Goal: Task Accomplishment & Management: Complete application form

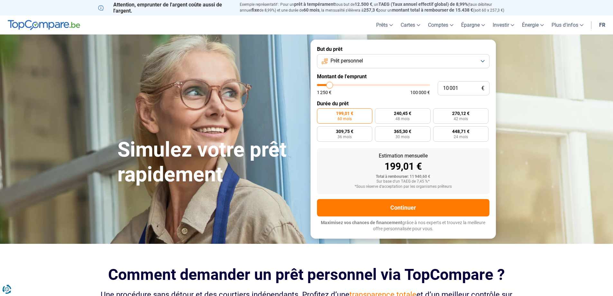
click at [355, 61] on span "Prêt personnel" at bounding box center [346, 60] width 32 height 7
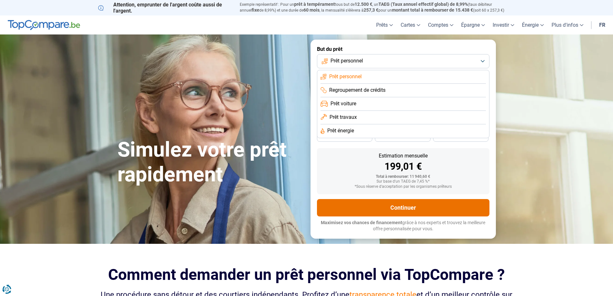
click at [412, 204] on button "Continuer" at bounding box center [403, 207] width 172 height 17
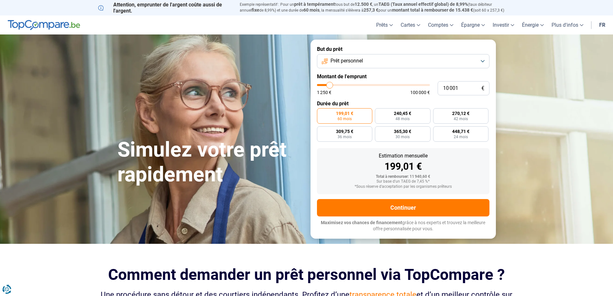
type input "8 500"
type input "8500"
type input "13 250"
type input "13250"
type input "18 000"
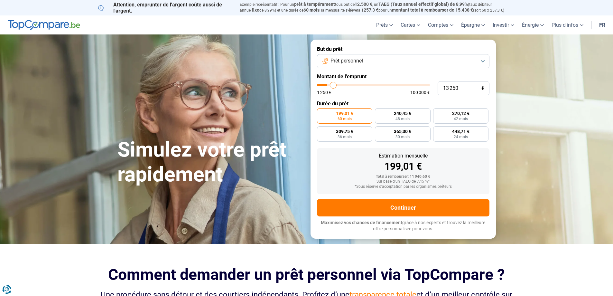
type input "18000"
type input "18 500"
type input "18500"
type input "18 750"
type input "18750"
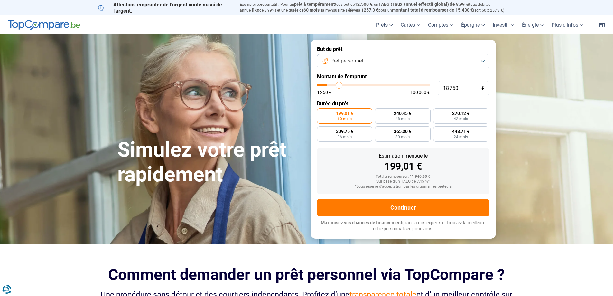
type input "19 000"
type input "19000"
type input "19 250"
type input "19250"
type input "21 250"
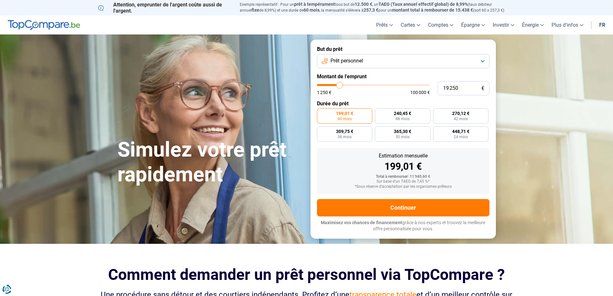
type input "21250"
type input "25 250"
type input "25250"
type input "29 000"
type input "29000"
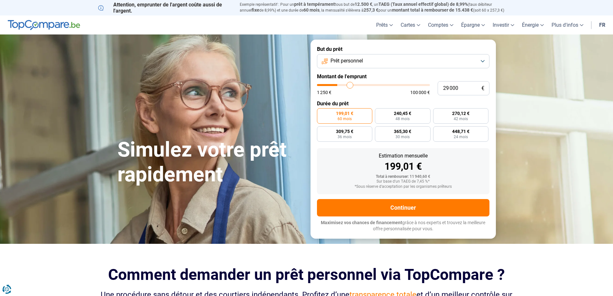
type input "31 000"
type input "31000"
type input "32 250"
type input "32250"
type input "32 500"
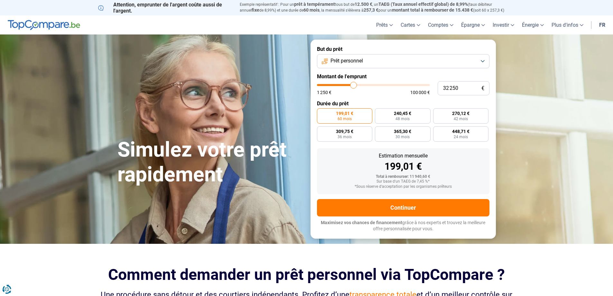
type input "32500"
type input "33 250"
type input "33250"
type input "40 750"
type input "40750"
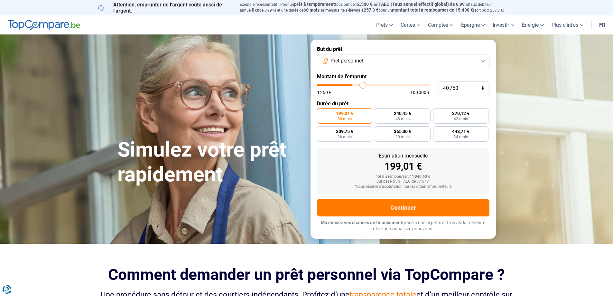
type input "47 500"
type input "47500"
type input "52 750"
type input "52750"
type input "55 000"
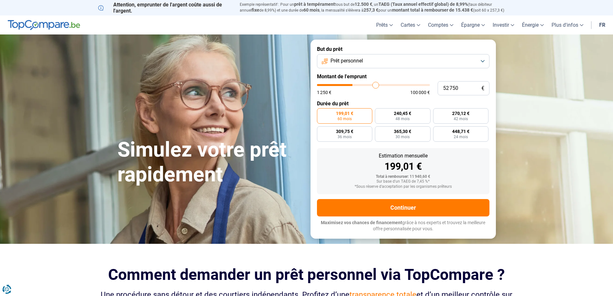
type input "55000"
type input "55 500"
type input "55500"
type input "56 250"
type input "56250"
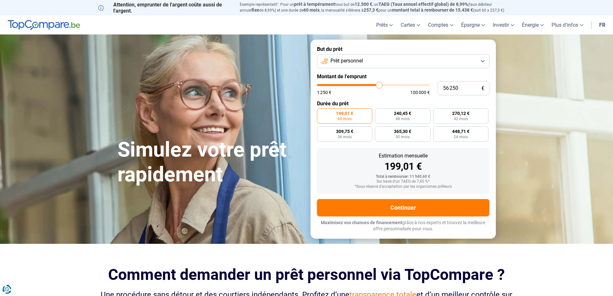
type input "60 250"
type input "60250"
type input "65 000"
type input "65000"
type input "69 000"
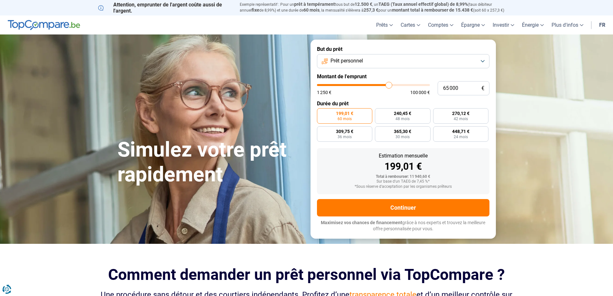
type input "69000"
type input "70 500"
type input "70500"
type input "70 750"
type input "70750"
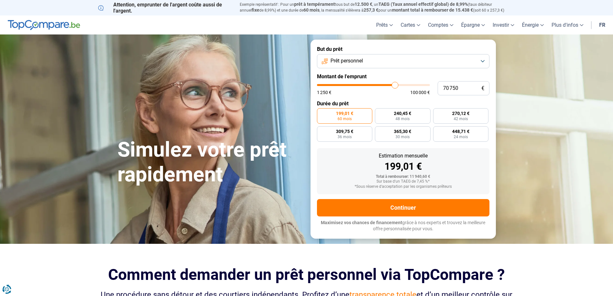
type input "70 500"
type input "70500"
type input "69 500"
type input "69500"
type input "69 000"
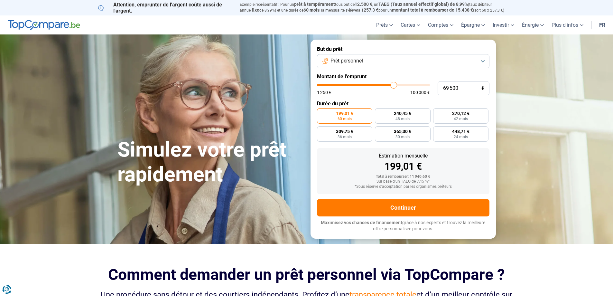
type input "69000"
type input "68 750"
type input "68750"
type input "66 500"
type input "66500"
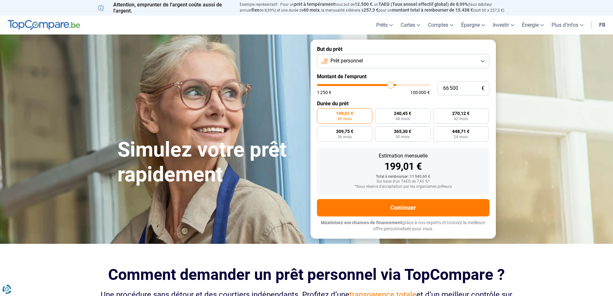
type input "63 750"
type input "63750"
type input "63 250"
type input "63250"
type input "63 000"
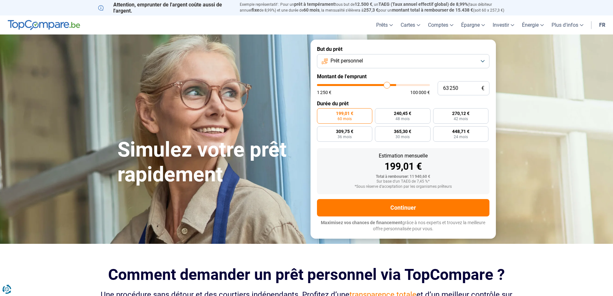
type input "63000"
type input "62 000"
type input "62000"
type input "60 250"
type input "60250"
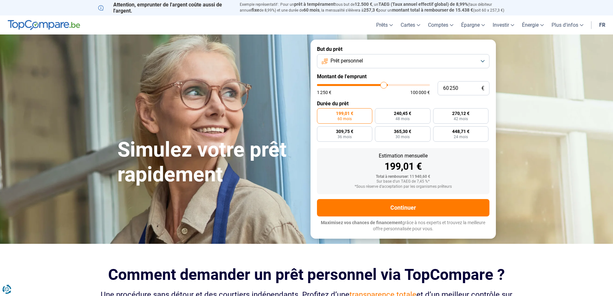
type input "58 500"
type input "58500"
type input "56 250"
type input "56250"
type input "55 500"
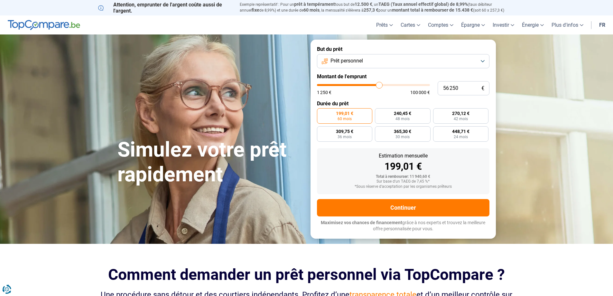
type input "55500"
type input "53 000"
type input "53000"
type input "50 250"
type input "50250"
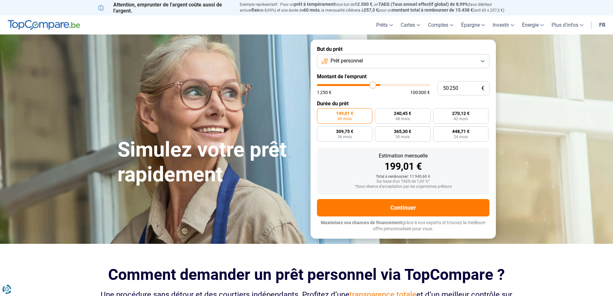
type input "50 000"
type input "50000"
type input "47 000"
type input "47000"
type input "44 500"
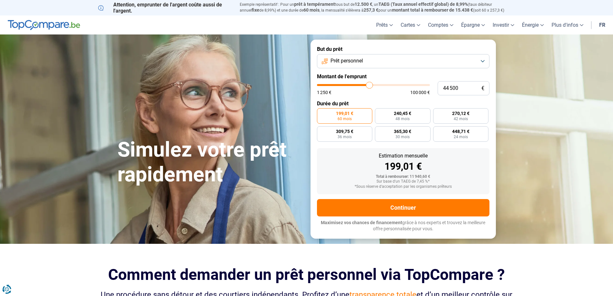
type input "44500"
type input "44 000"
type input "44000"
type input "43 000"
type input "43000"
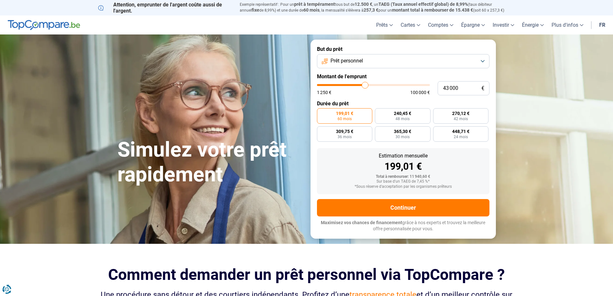
type input "41 250"
type input "41250"
type input "39 500"
type input "39500"
type input "38 750"
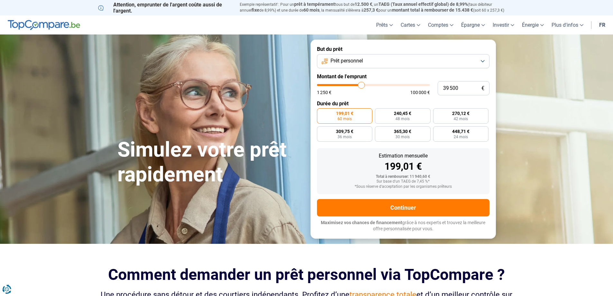
type input "38750"
type input "38 500"
type input "38500"
type input "37 000"
type input "37000"
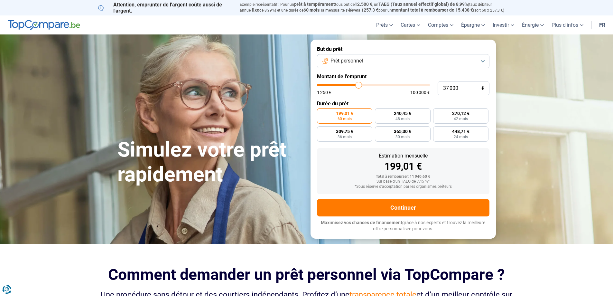
type input "34 250"
type input "34250"
type input "32 000"
type input "32000"
type input "31 750"
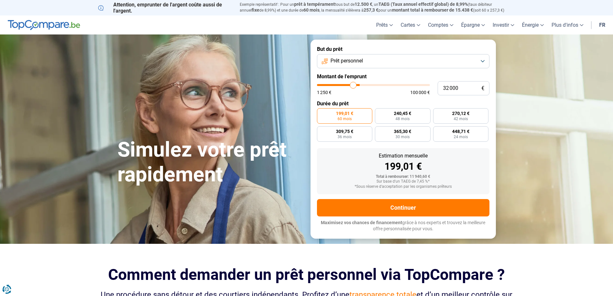
type input "31750"
type input "31 000"
type input "31000"
type input "30 250"
type input "30250"
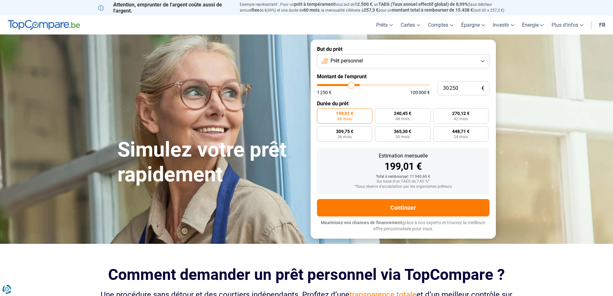
type input "29 750"
type input "29750"
type input "29 500"
type input "29500"
type input "29 250"
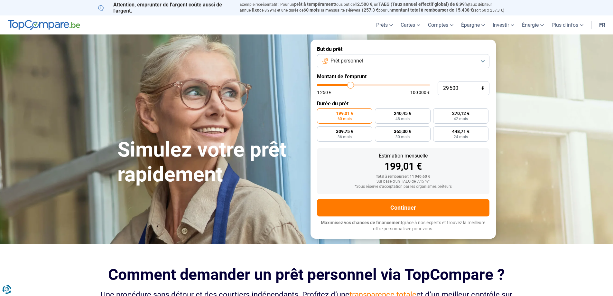
type input "29250"
type input "27 750"
type input "27750"
type input "26 750"
type input "26750"
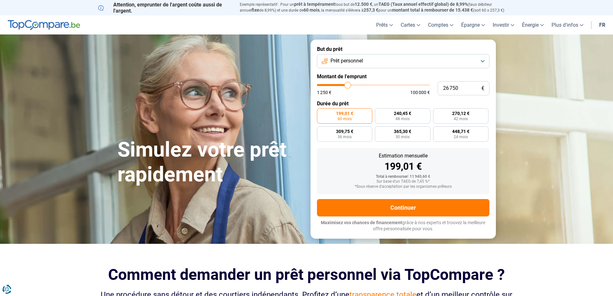
type input "26 250"
type input "26250"
type input "26 000"
type input "26000"
type input "25 000"
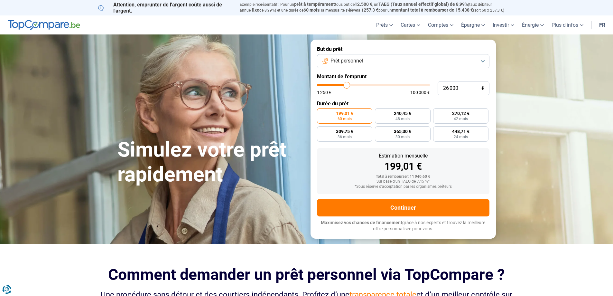
type input "25000"
type input "24 750"
type input "24750"
type input "24 250"
type input "24250"
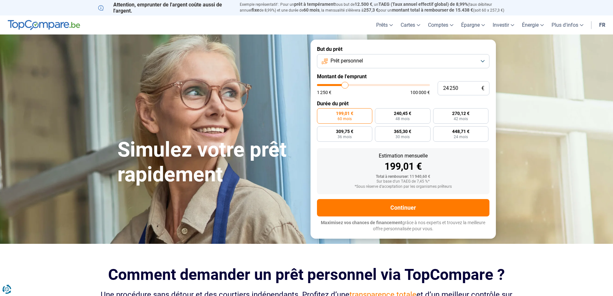
type input "23 750"
type input "23750"
type input "23 250"
type input "23250"
type input "23 000"
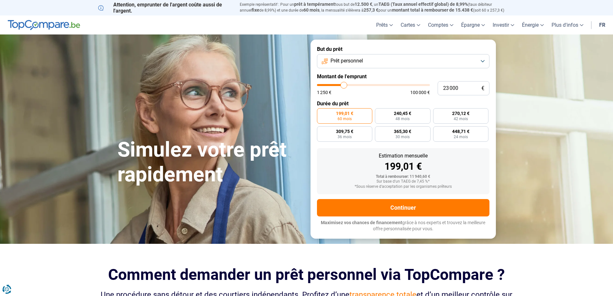
type input "23000"
type input "20 750"
type input "20750"
type input "20 250"
type input "20250"
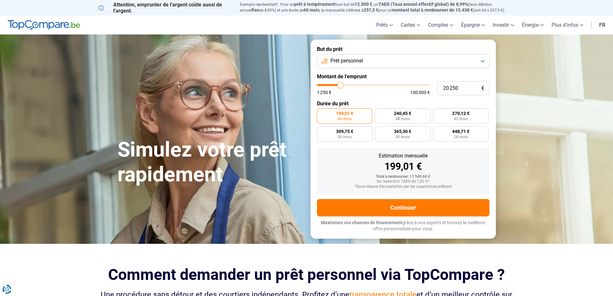
type input "20 000"
type input "20000"
type input "19 750"
type input "19750"
type input "19 250"
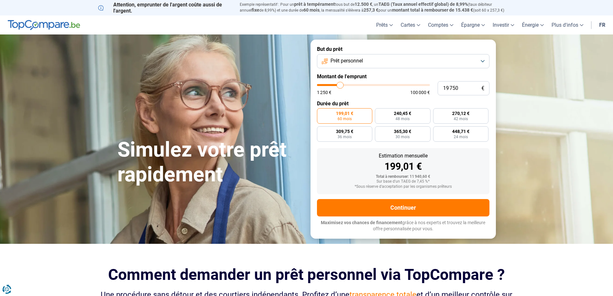
type input "19250"
type input "19 000"
type input "19000"
type input "18 000"
type input "18000"
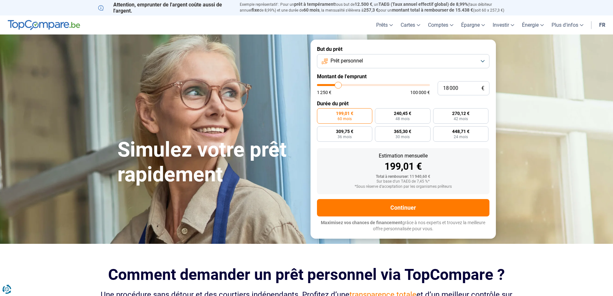
type input "17 750"
type input "17750"
type input "17 500"
type input "17500"
type input "17 000"
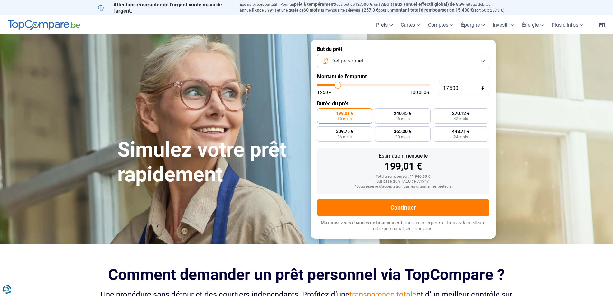
type input "17000"
type input "16 250"
type input "16250"
type input "14 750"
type input "14750"
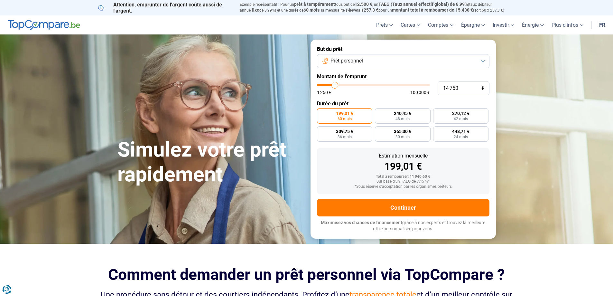
type input "13 000"
type input "13000"
type input "12 500"
type input "12500"
type input "13 500"
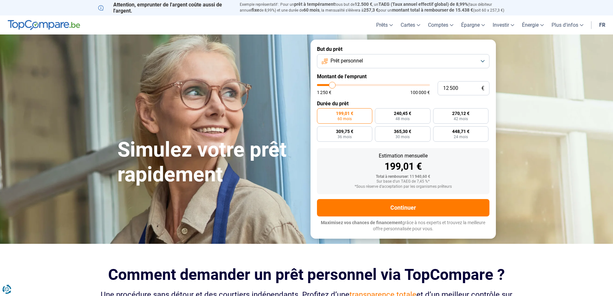
type input "13500"
type input "14 250"
type input "14250"
type input "14 750"
type input "14750"
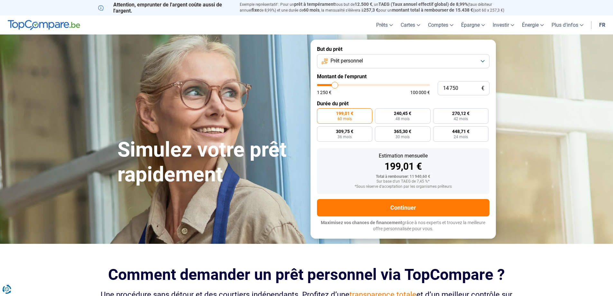
type input "16 000"
type input "16000"
type input "16 250"
type input "16250"
type input "16 500"
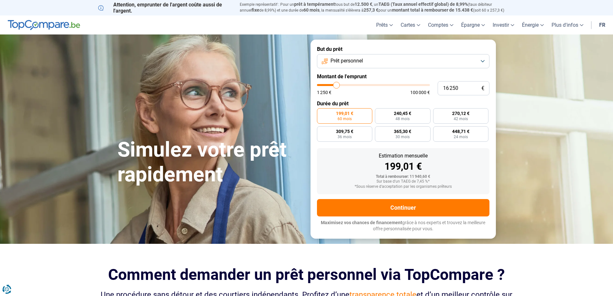
type input "16500"
type input "16 000"
type input "16000"
type input "15 750"
type input "15750"
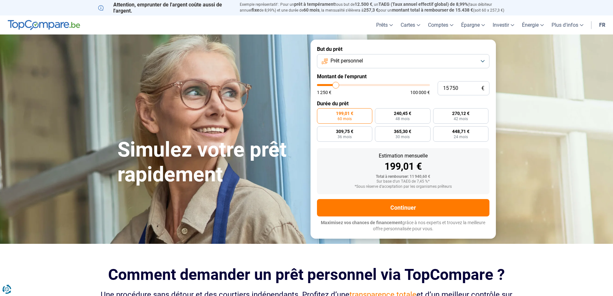
type input "15 000"
type input "15000"
type input "14 500"
type input "14500"
type input "14 000"
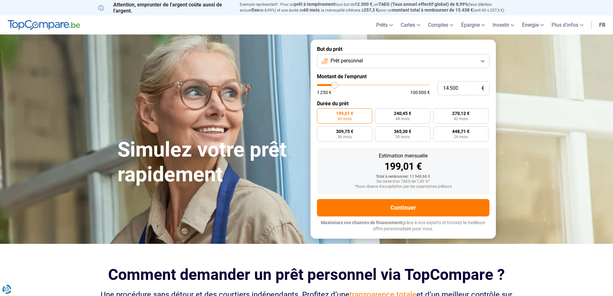
type input "14000"
type input "14 750"
type input "14750"
type input "15 750"
type input "15750"
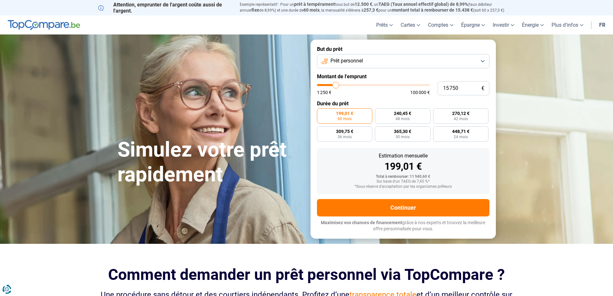
type input "16 000"
drag, startPoint x: 327, startPoint y: 85, endPoint x: 336, endPoint y: 96, distance: 15.1
type input "16000"
click at [336, 86] on input "range" at bounding box center [373, 85] width 113 height 2
radio input "false"
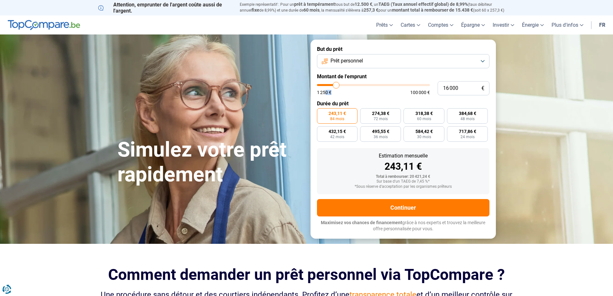
drag, startPoint x: 326, startPoint y: 90, endPoint x: 349, endPoint y: 93, distance: 23.7
click at [349, 93] on div "1 250 € 100 000 €" at bounding box center [373, 92] width 113 height 5
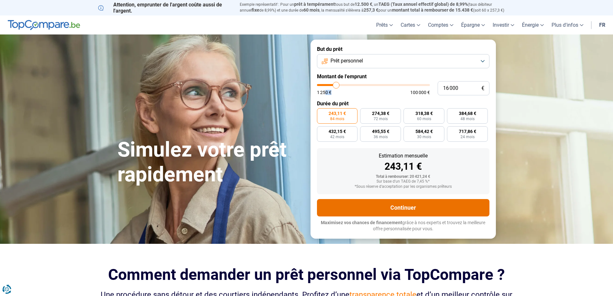
click at [422, 206] on button "Continuer" at bounding box center [403, 207] width 172 height 17
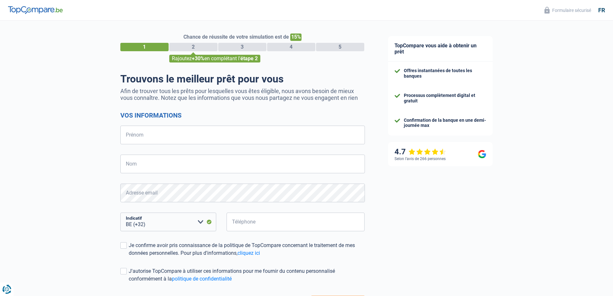
select select "32"
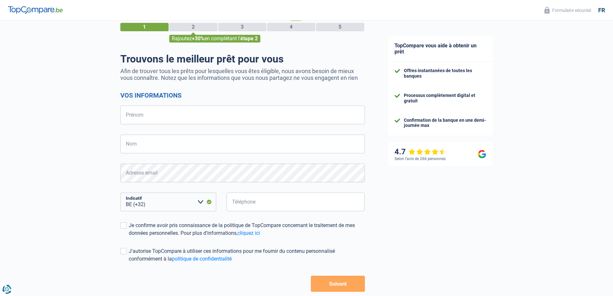
scroll to position [54, 0]
